Goal: Information Seeking & Learning: Learn about a topic

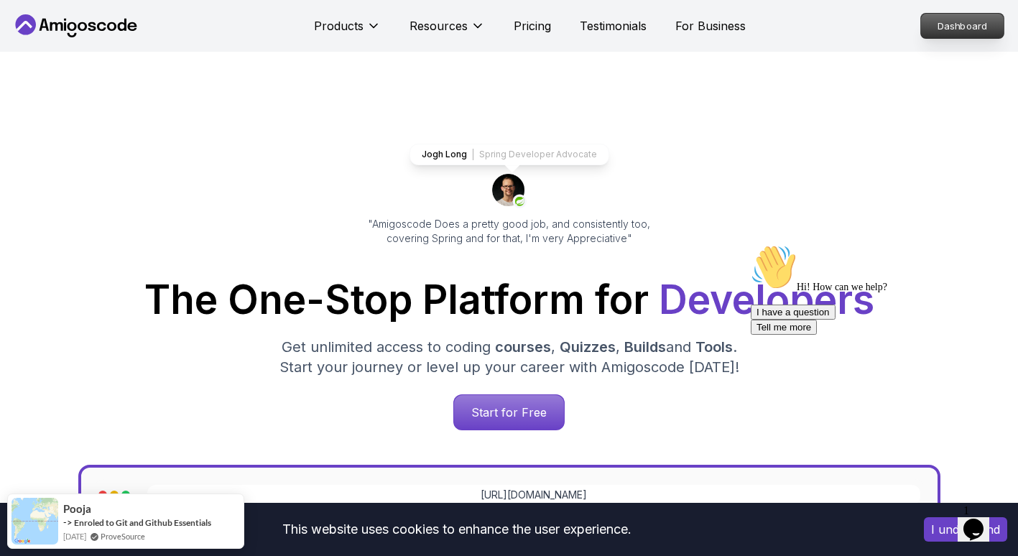
click at [964, 29] on p "Dashboard" at bounding box center [962, 26] width 83 height 24
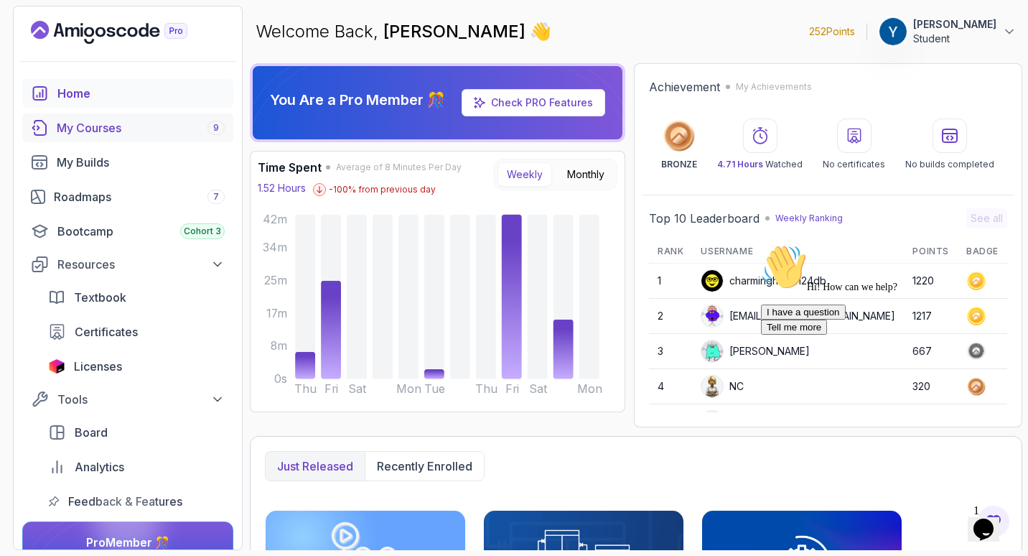
click at [192, 139] on link "My Courses 9" at bounding box center [127, 127] width 211 height 29
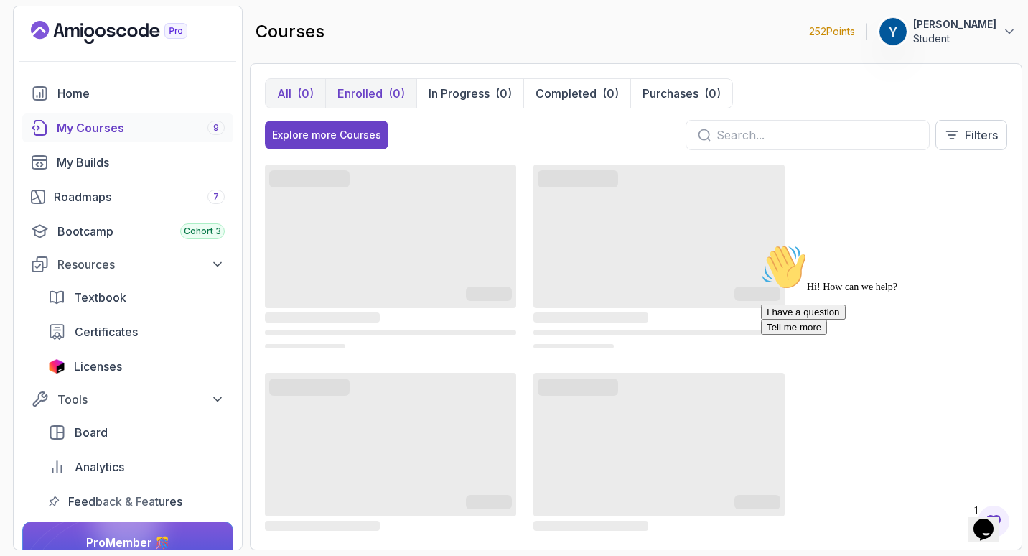
click at [374, 92] on p "Enrolled" at bounding box center [360, 93] width 45 height 17
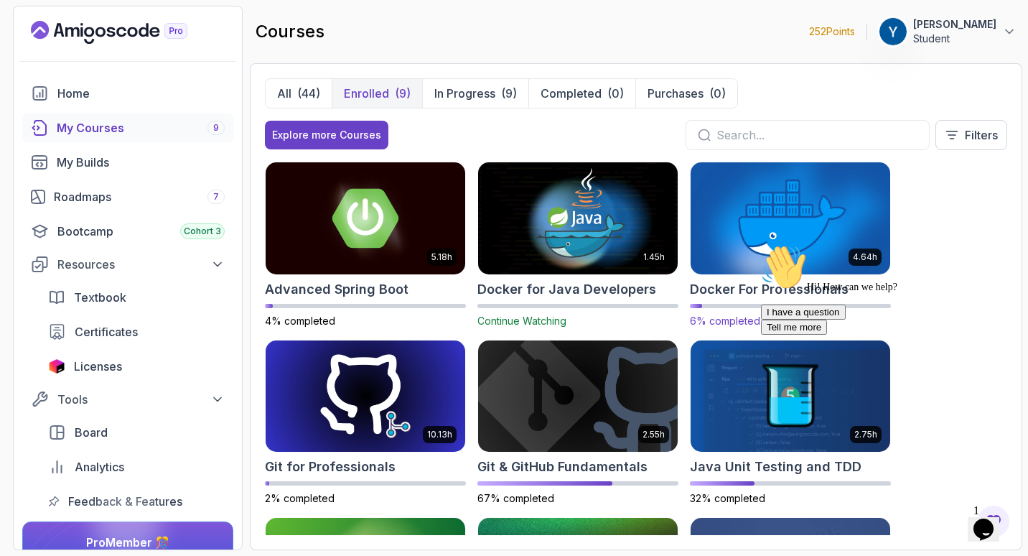
click at [758, 218] on img at bounding box center [791, 217] width 210 height 117
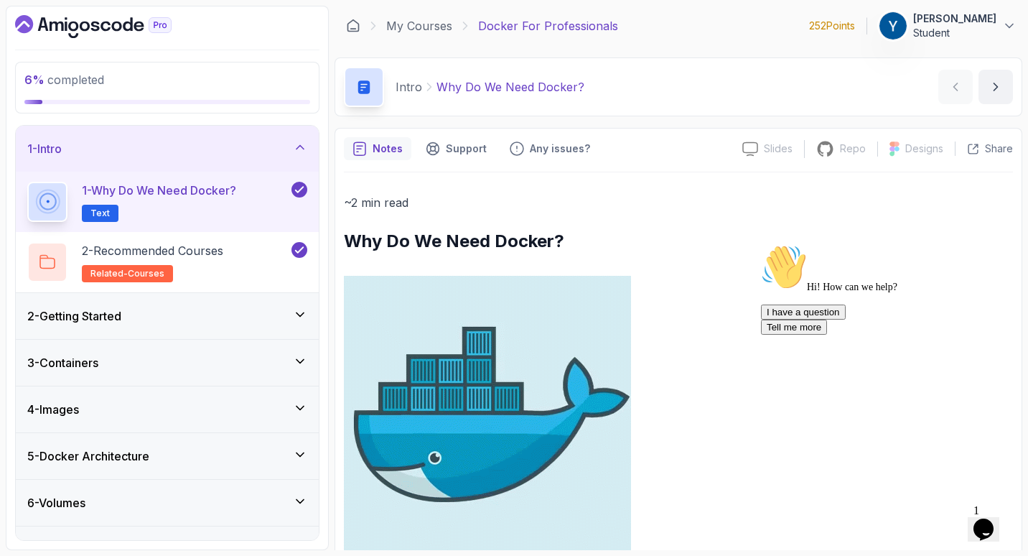
click at [213, 313] on div "2 - Getting Started" at bounding box center [167, 315] width 280 height 17
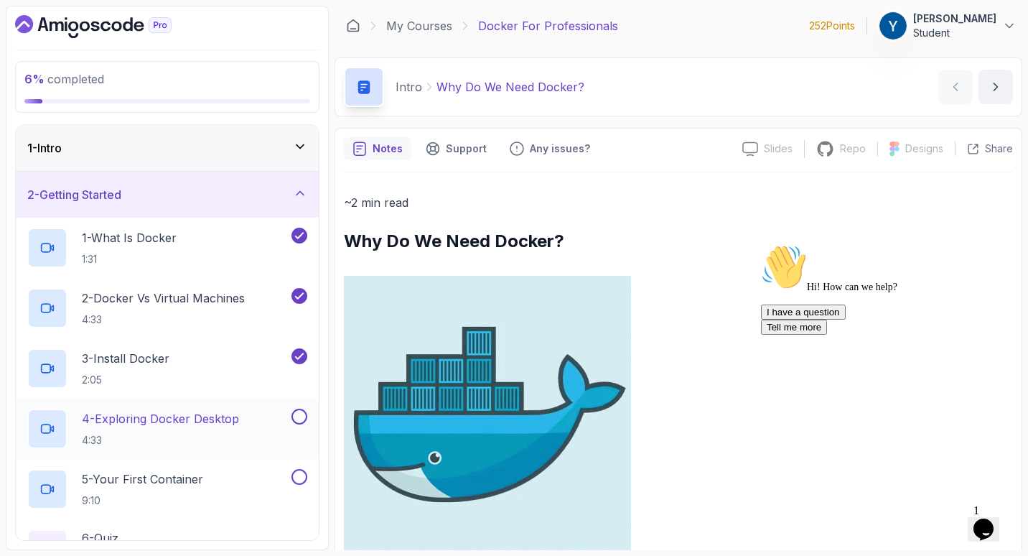
click at [231, 420] on p "4 - Exploring Docker Desktop" at bounding box center [160, 418] width 157 height 17
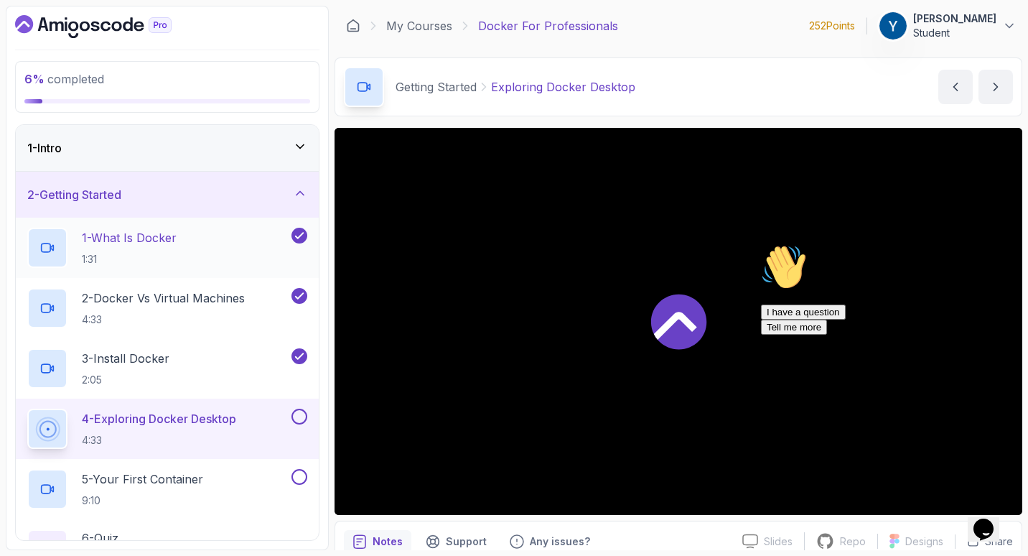
click at [221, 251] on div "1 - What Is Docker 1:31" at bounding box center [157, 248] width 261 height 40
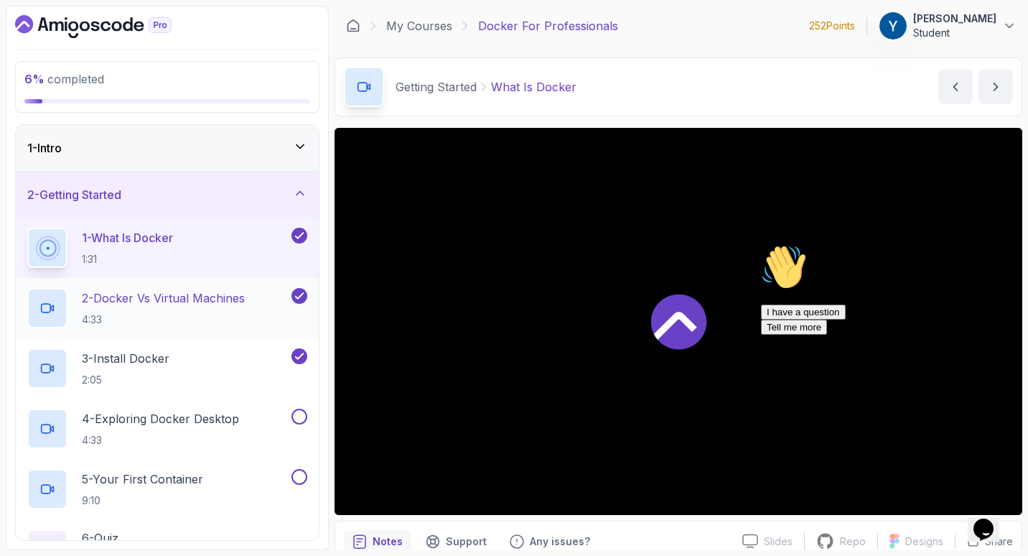
click at [220, 321] on p "4:33" at bounding box center [163, 319] width 163 height 14
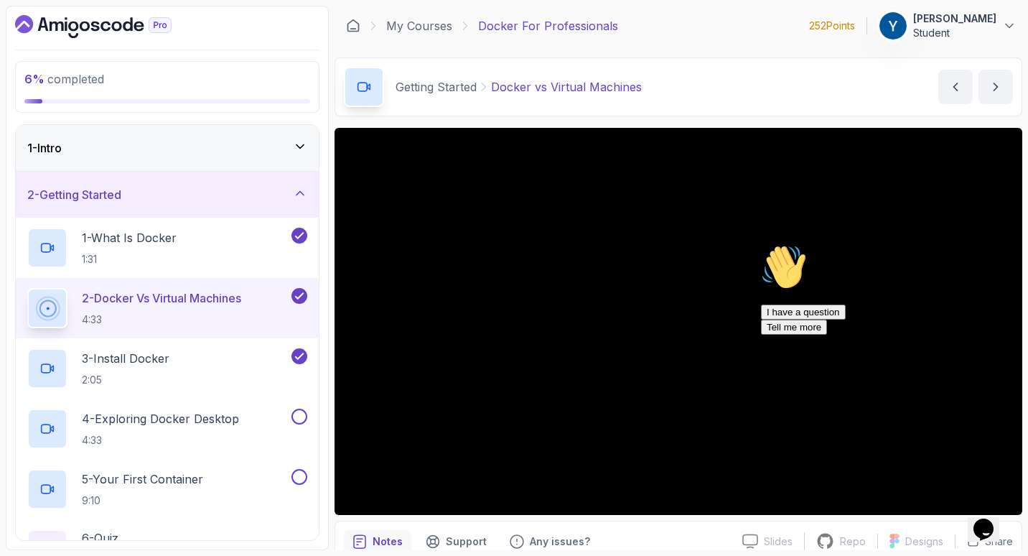
click at [618, 516] on div "Slides Slides not available Repo Repository not available Designs Design not av…" at bounding box center [679, 371] width 688 height 487
click at [637, 530] on div "Notes Support Any issues?" at bounding box center [537, 541] width 387 height 23
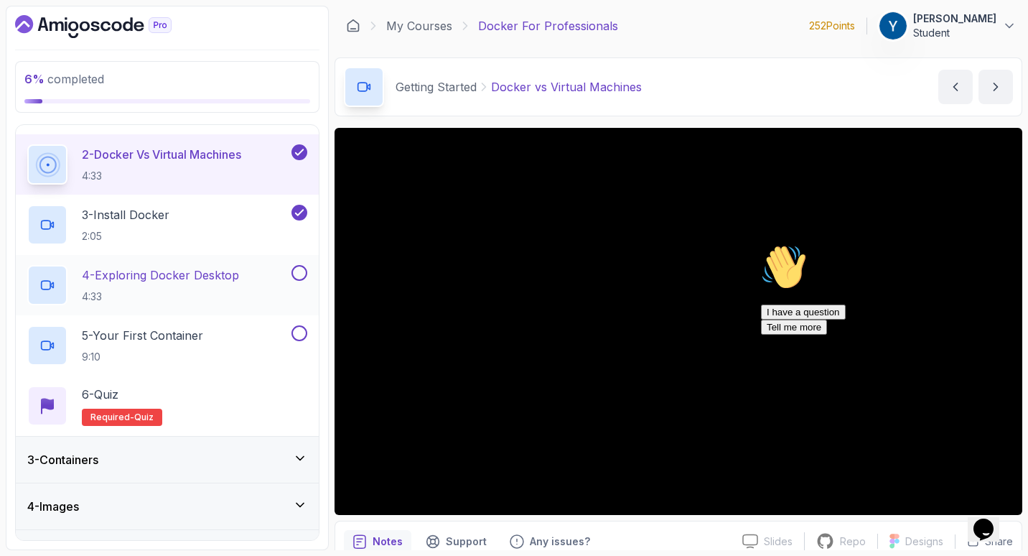
click at [208, 440] on div "3 - Containers" at bounding box center [167, 460] width 303 height 46
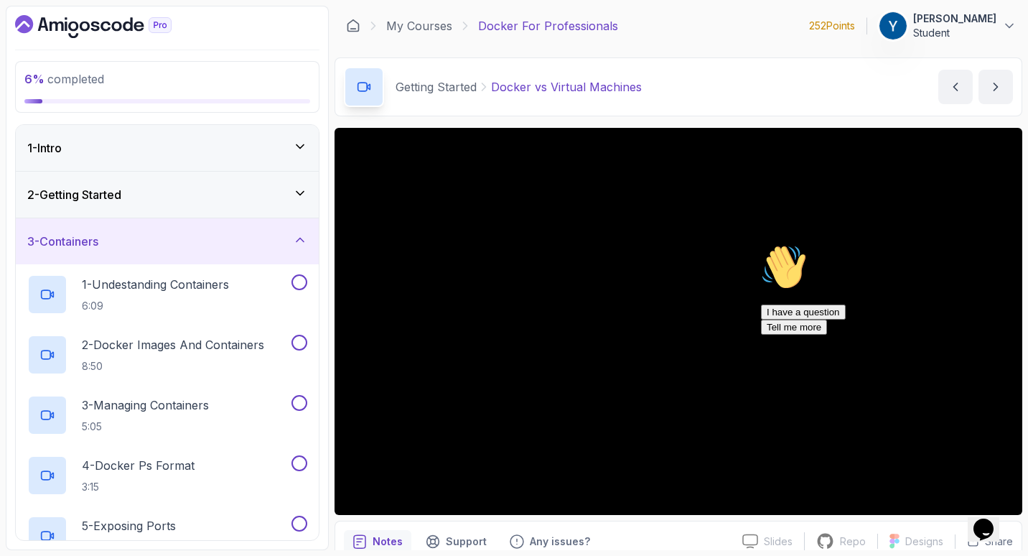
click at [263, 129] on div "1 - Intro" at bounding box center [167, 148] width 303 height 46
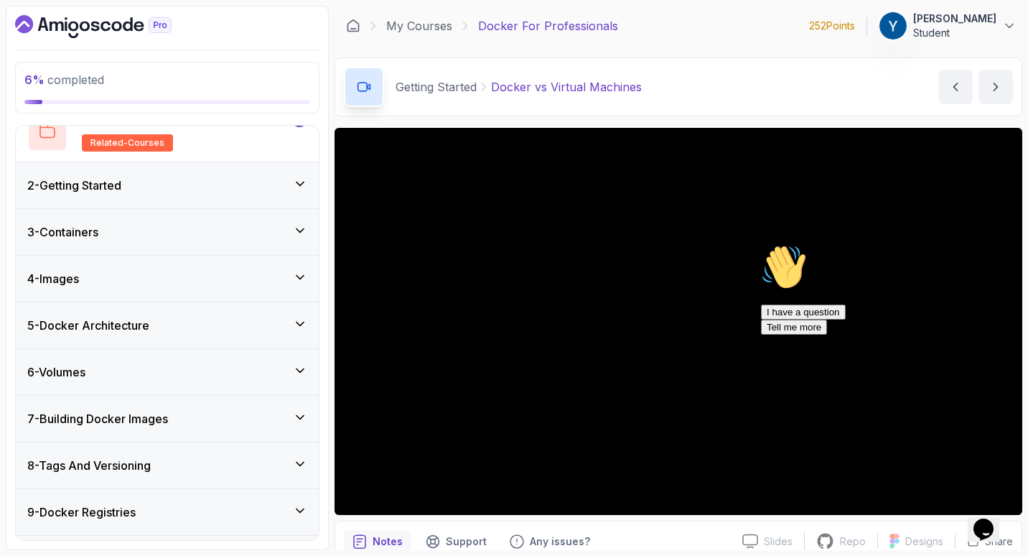
scroll to position [130, 0]
click at [206, 245] on div "3 - Containers" at bounding box center [167, 233] width 303 height 46
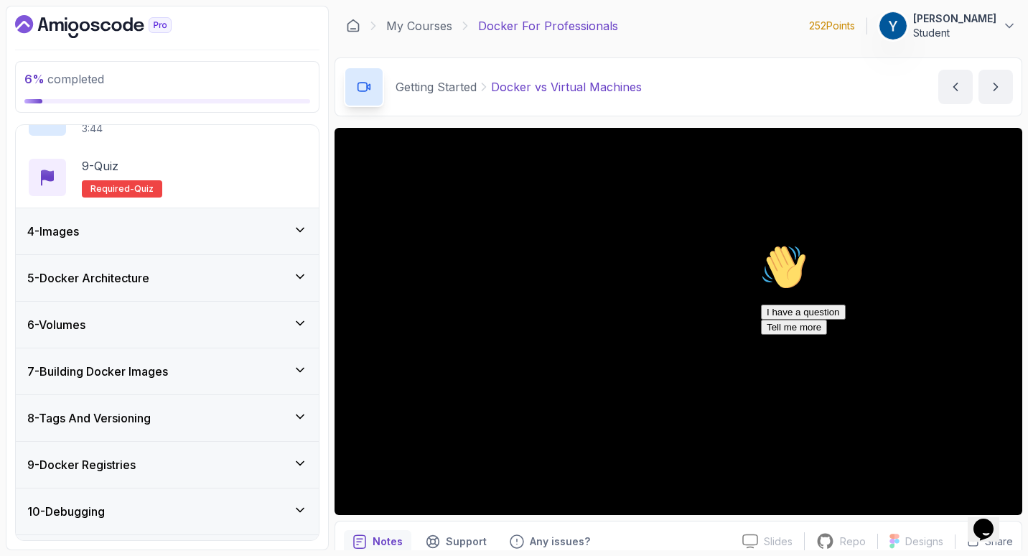
scroll to position [615, 0]
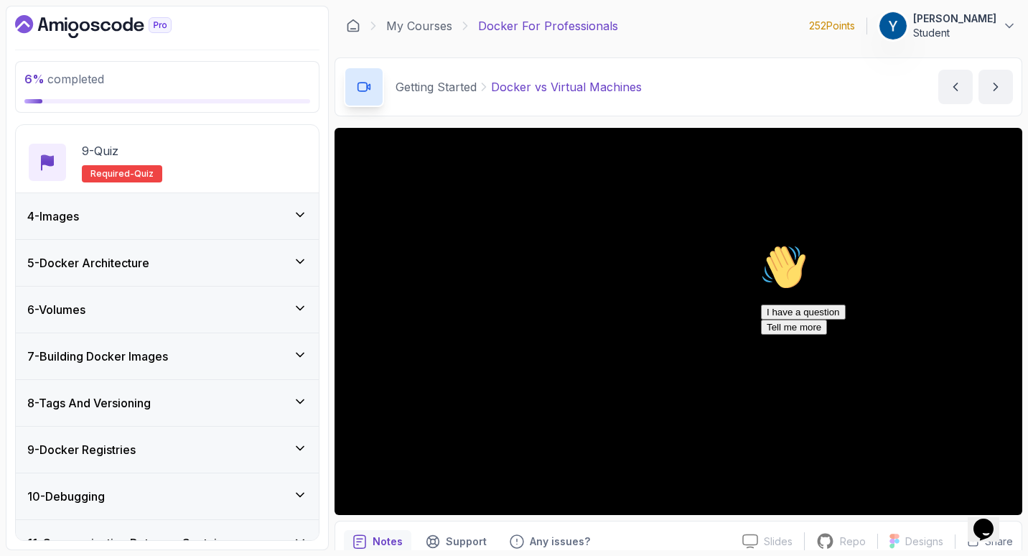
click at [190, 259] on div "5 - Docker Architecture" at bounding box center [167, 262] width 280 height 17
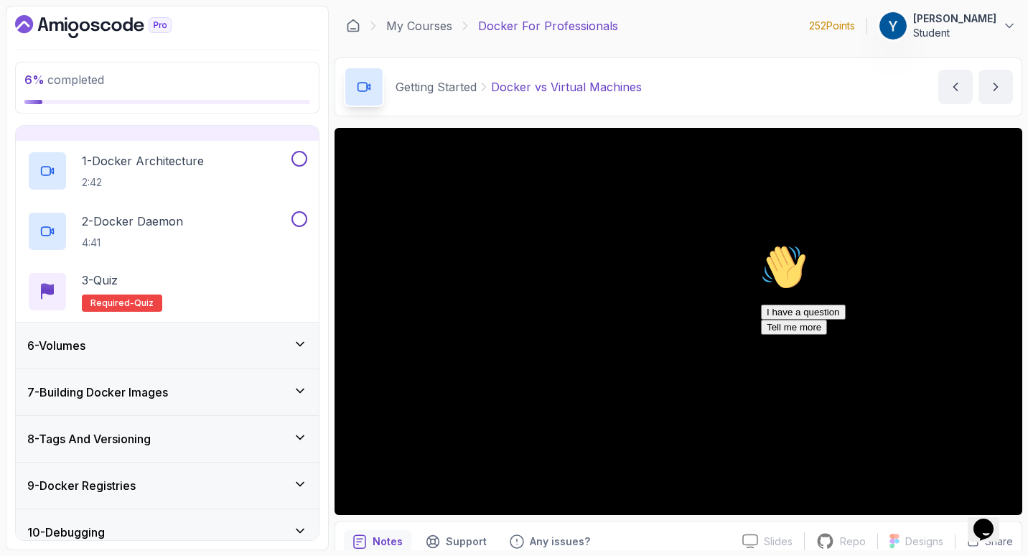
scroll to position [0, 0]
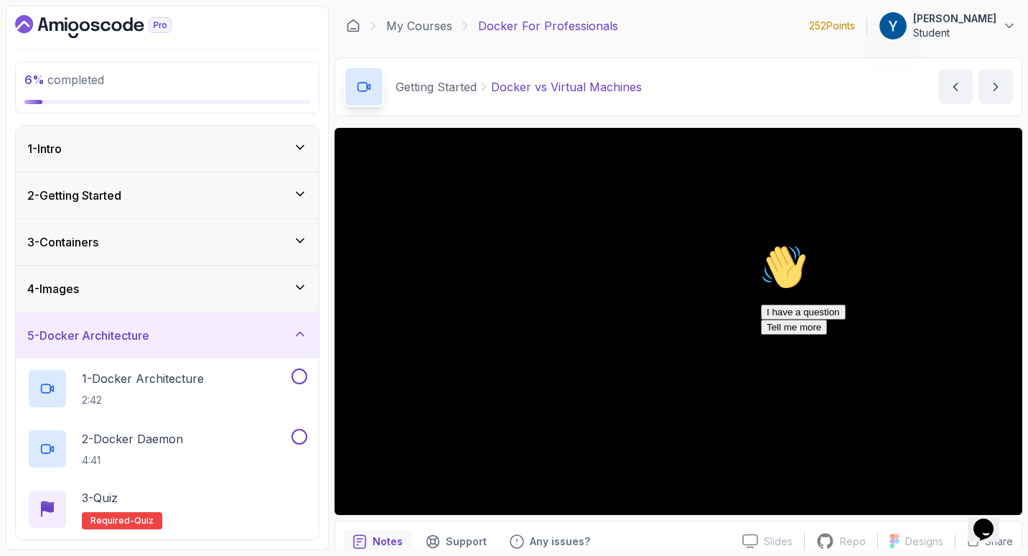
click at [195, 231] on div "3 - Containers" at bounding box center [167, 242] width 303 height 46
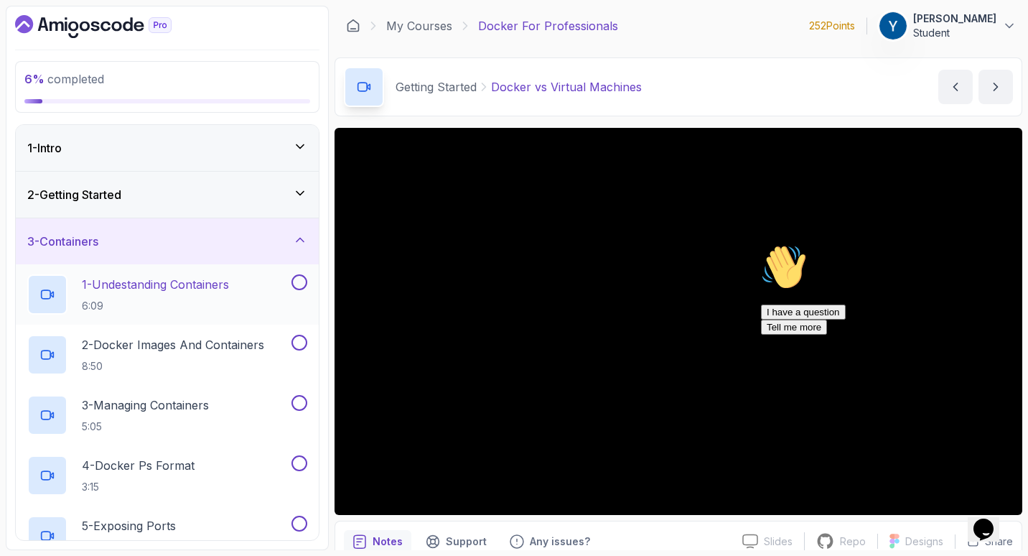
click at [203, 292] on p "1 - Undestanding Containers" at bounding box center [155, 284] width 147 height 17
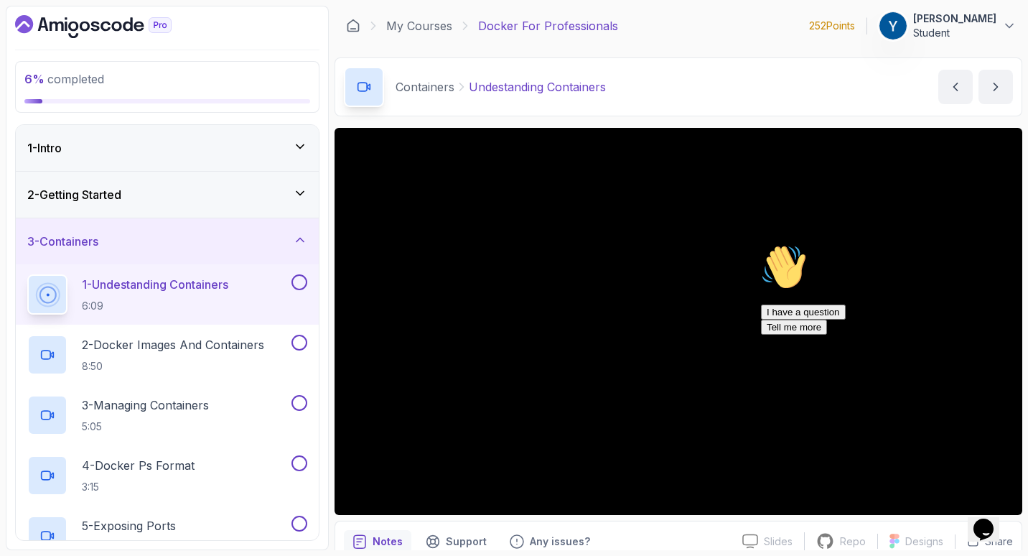
click at [250, 200] on div "2 - Getting Started" at bounding box center [167, 194] width 280 height 17
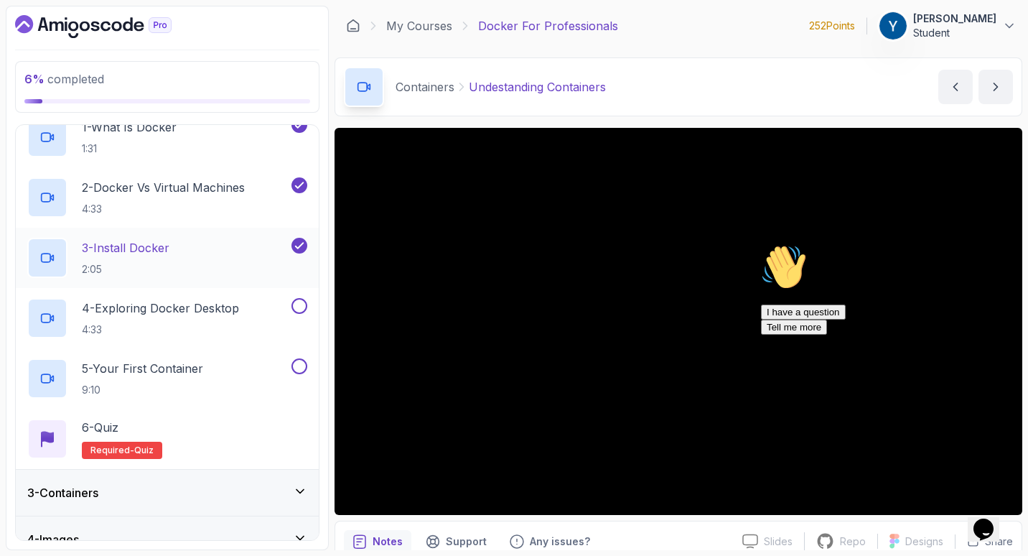
scroll to position [111, 0]
